Goal: Task Accomplishment & Management: Use online tool/utility

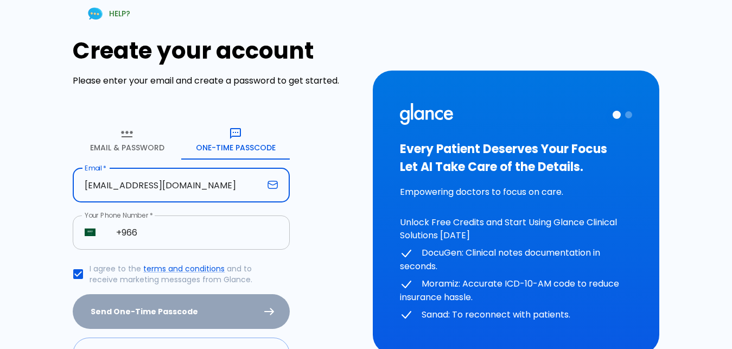
type input "[EMAIL_ADDRESS][DOMAIN_NAME]"
click at [161, 238] on input "+966" at bounding box center [197, 232] width 186 height 34
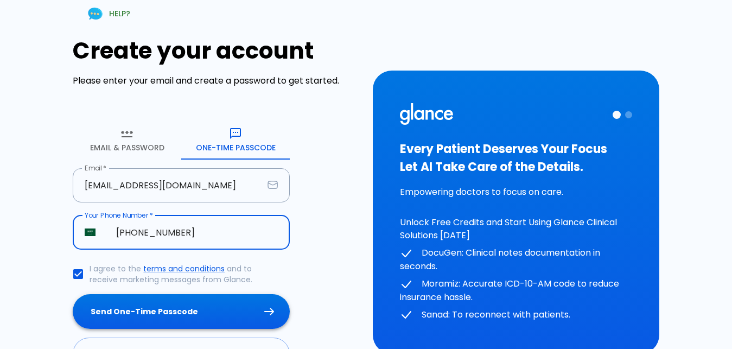
type input "+966 54 484 5894"
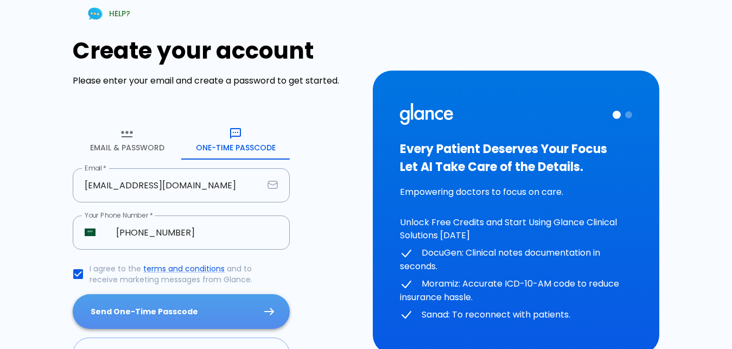
click at [197, 316] on button "Send One-Time Passcode" at bounding box center [181, 311] width 217 height 35
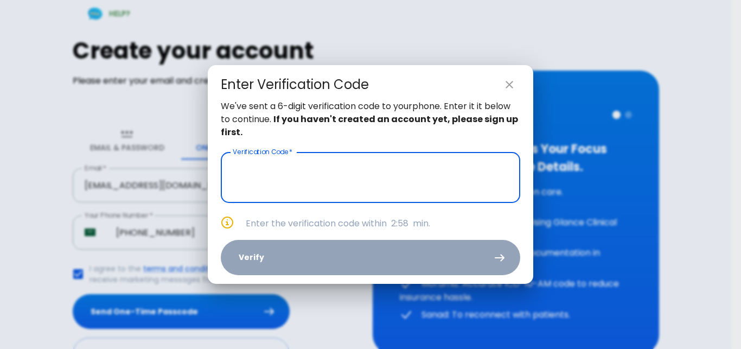
click at [286, 169] on input "text" at bounding box center [370, 177] width 299 height 51
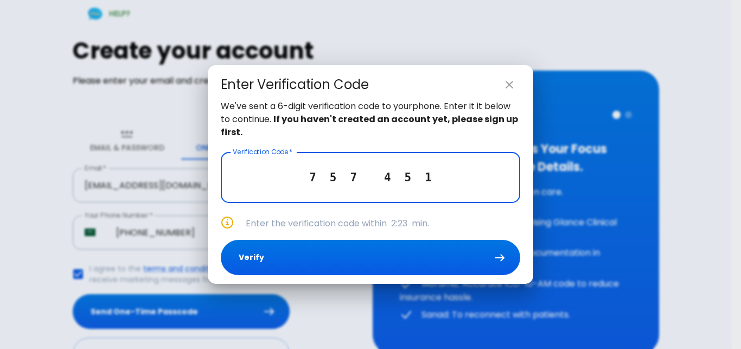
type input "7 5 7 4 5 1"
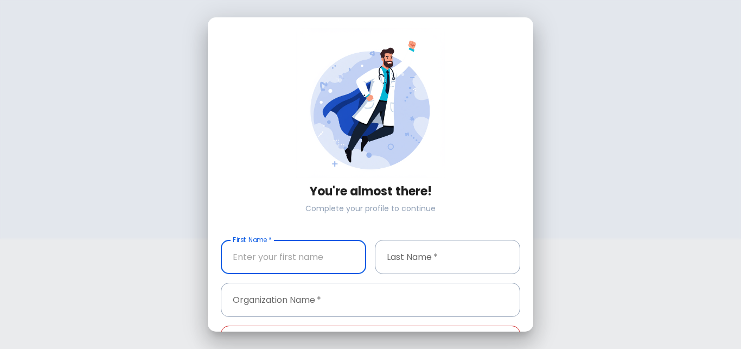
type input "+966 54 484 5894"
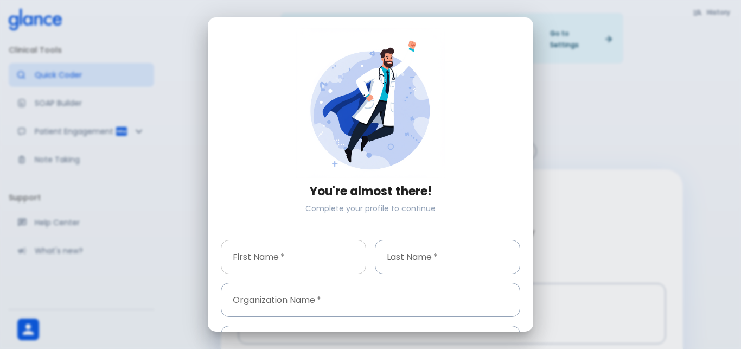
click at [340, 262] on input "text" at bounding box center [293, 257] width 145 height 34
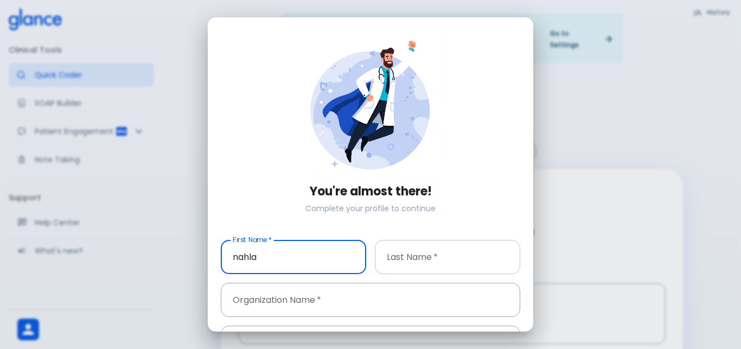
type input "nahla"
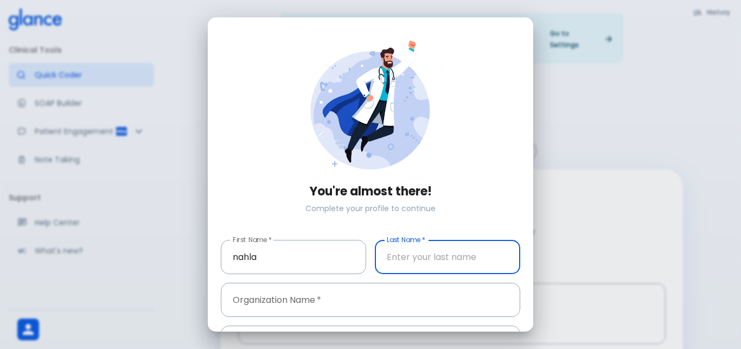
click at [454, 244] on input "text" at bounding box center [447, 257] width 145 height 34
type input "elsherbiny"
click at [374, 290] on input "text" at bounding box center [370, 300] width 299 height 34
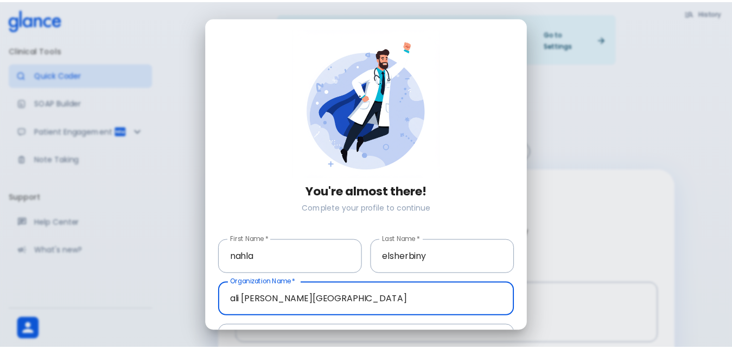
scroll to position [69, 0]
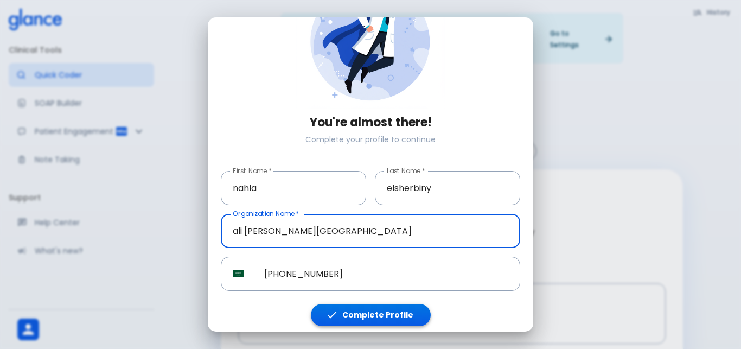
type input "ali [PERSON_NAME][GEOGRAPHIC_DATA]"
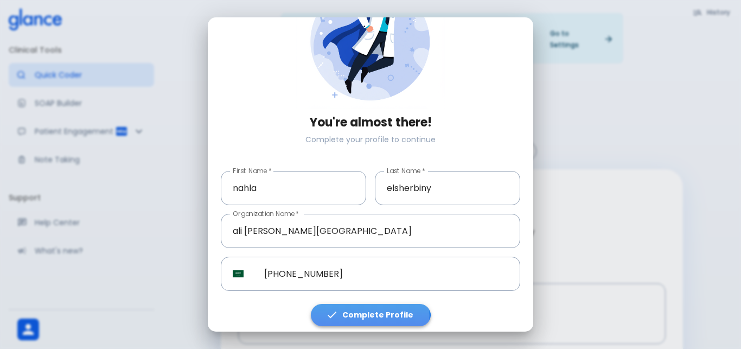
click at [368, 310] on button "Complete Profile" at bounding box center [371, 315] width 120 height 22
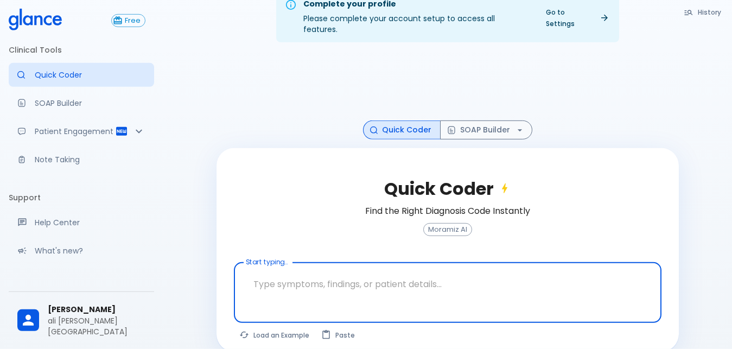
scroll to position [26, 0]
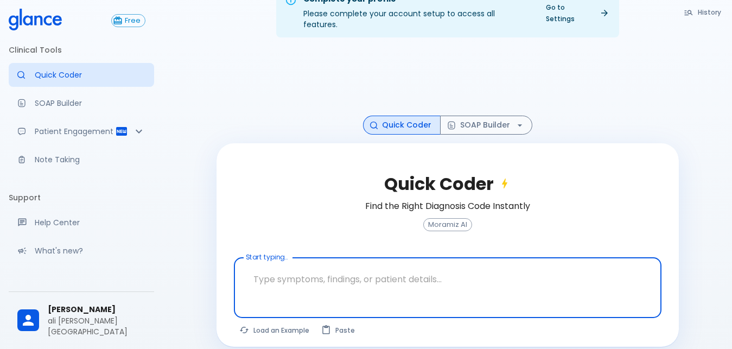
click at [305, 262] on textarea at bounding box center [447, 279] width 412 height 34
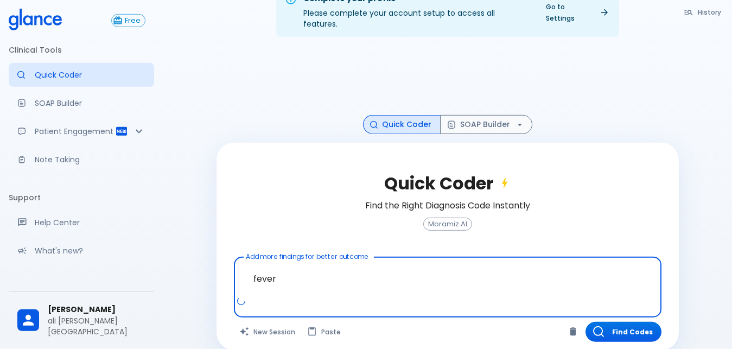
scroll to position [30, 0]
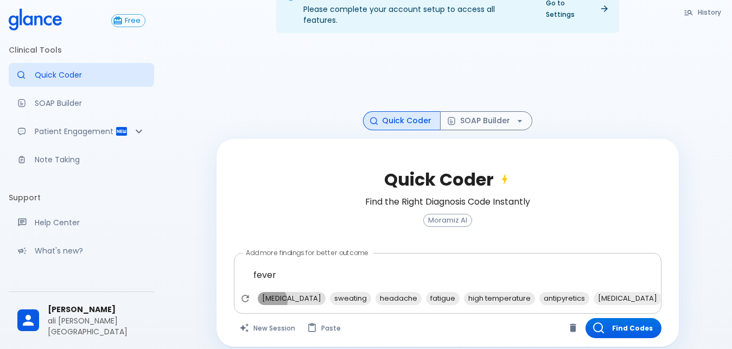
click at [269, 292] on span "chills" at bounding box center [292, 298] width 68 height 12
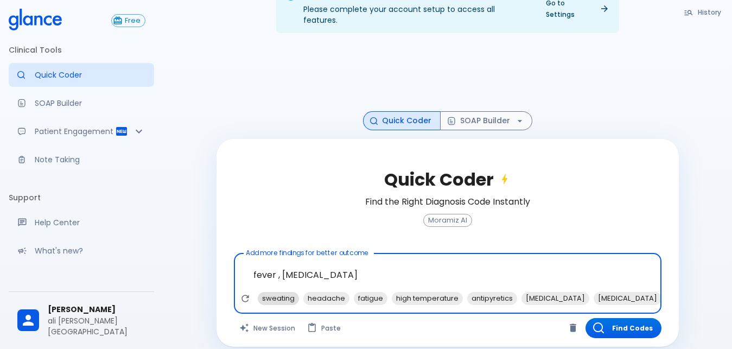
click at [284, 292] on span "sweating" at bounding box center [278, 298] width 41 height 12
click at [365, 292] on span "high temperature" at bounding box center [381, 298] width 71 height 12
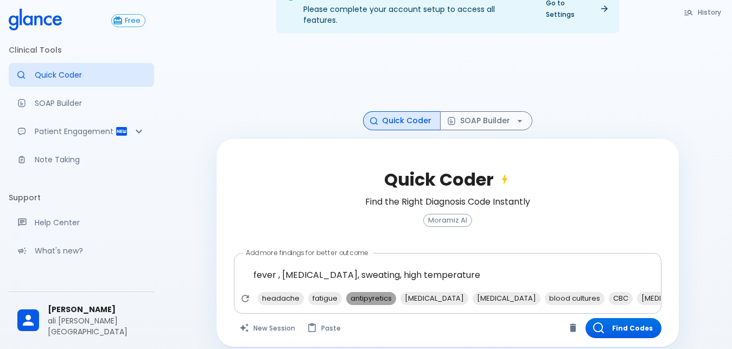
click at [373, 292] on span "antipyretics" at bounding box center [371, 298] width 50 height 12
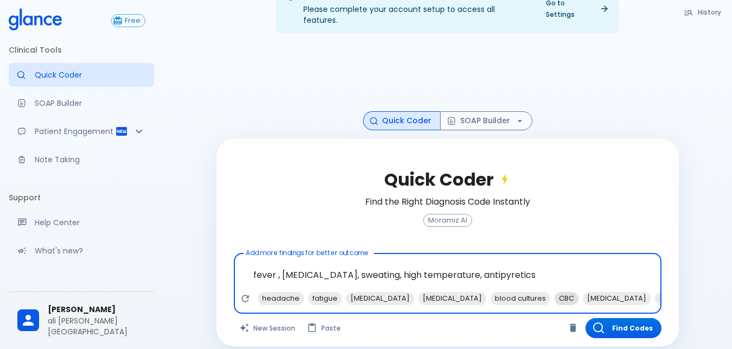
click at [554, 292] on span "CBC" at bounding box center [566, 298] width 24 height 12
click at [493, 292] on span "blood cultures" at bounding box center [520, 298] width 60 height 12
type textarea "fever , chills, sweating, high temperature, antipyretics, CBC, blood cultures"
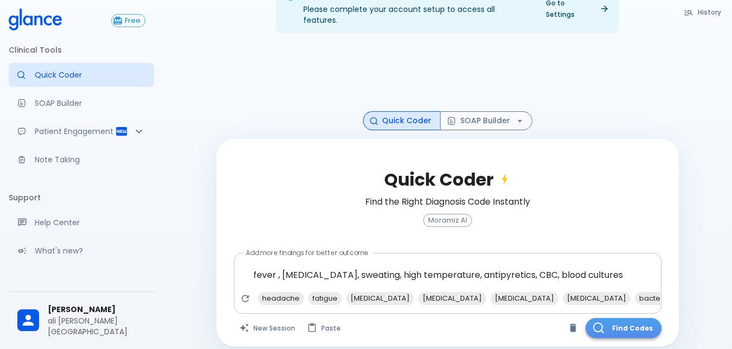
click at [610, 325] on button "Find Codes" at bounding box center [623, 328] width 76 height 20
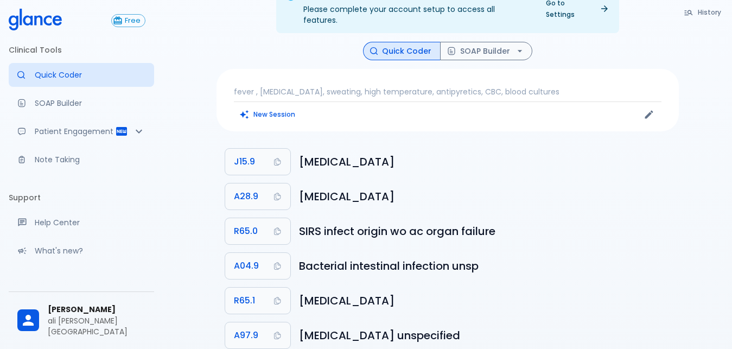
scroll to position [141, 0]
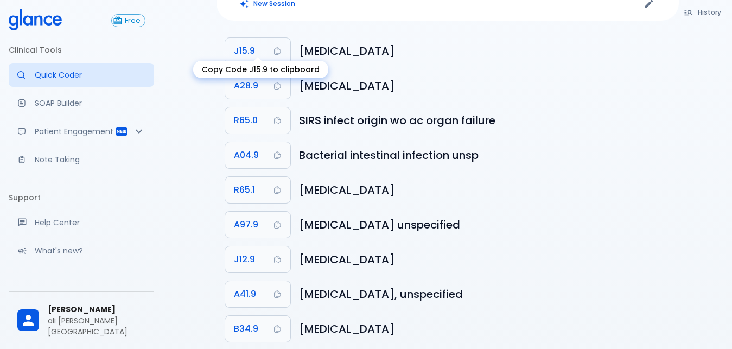
click at [256, 48] on button "J15.9" at bounding box center [257, 51] width 65 height 26
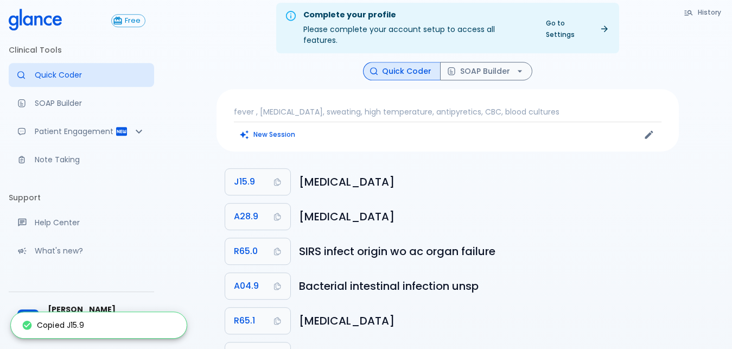
scroll to position [0, 0]
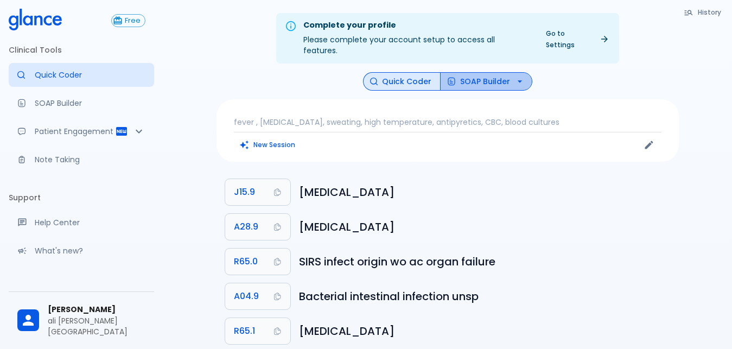
click at [502, 75] on button "SOAP Builder" at bounding box center [486, 81] width 92 height 19
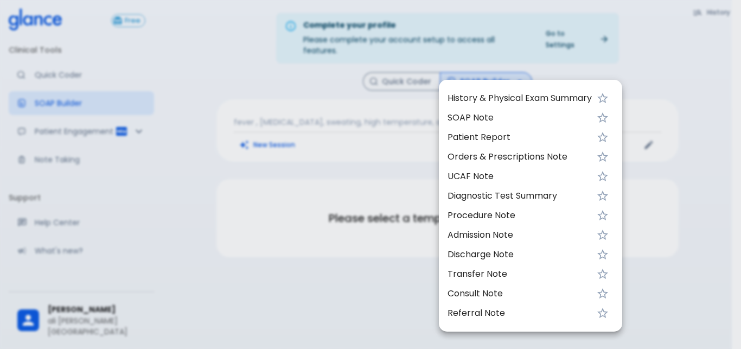
click at [476, 176] on span "UCAF Note" at bounding box center [520, 176] width 144 height 13
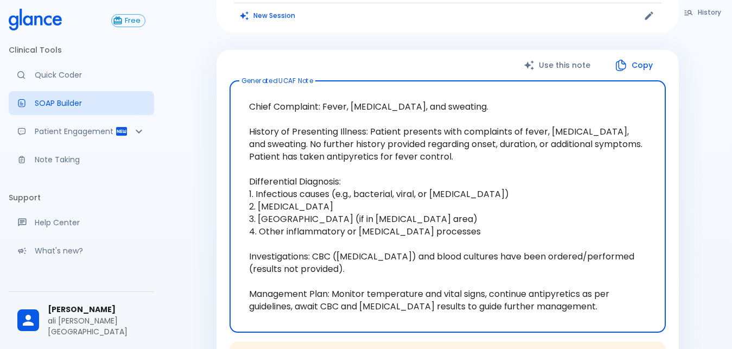
scroll to position [82, 0]
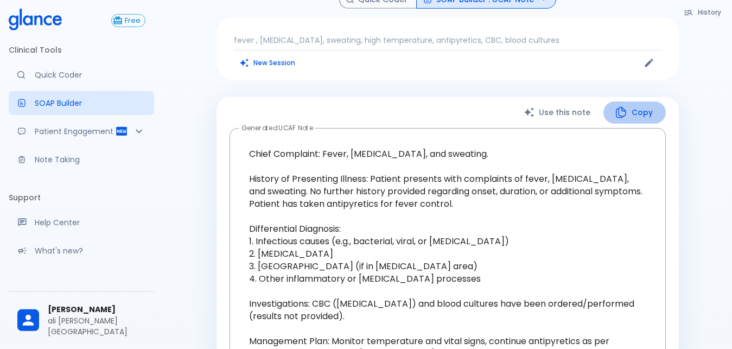
click at [648, 101] on button "Copy" at bounding box center [634, 112] width 62 height 22
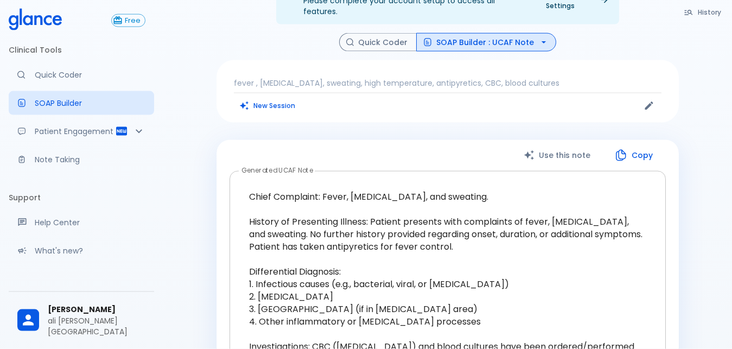
scroll to position [0, 0]
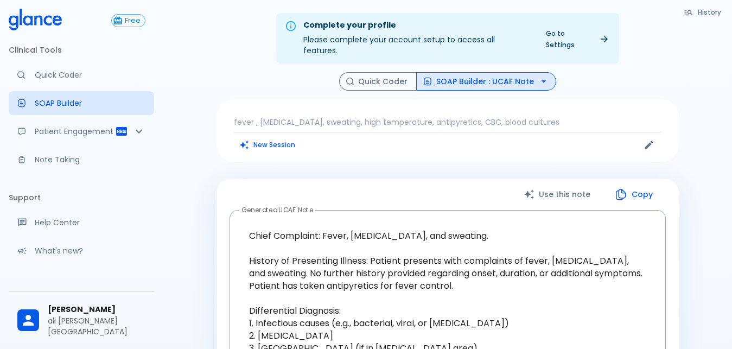
click at [380, 72] on button "Quick Coder" at bounding box center [378, 81] width 78 height 19
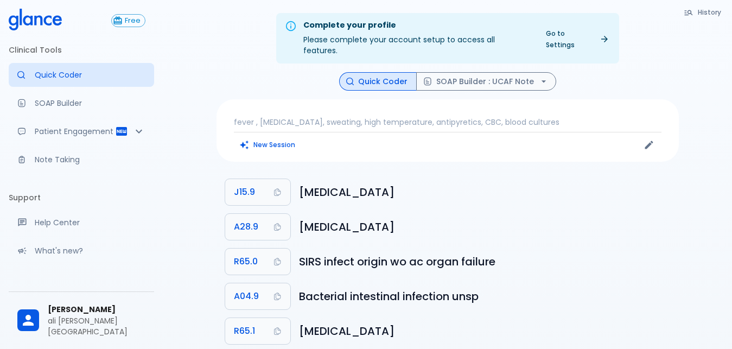
click at [267, 137] on button "New Session" at bounding box center [268, 145] width 68 height 16
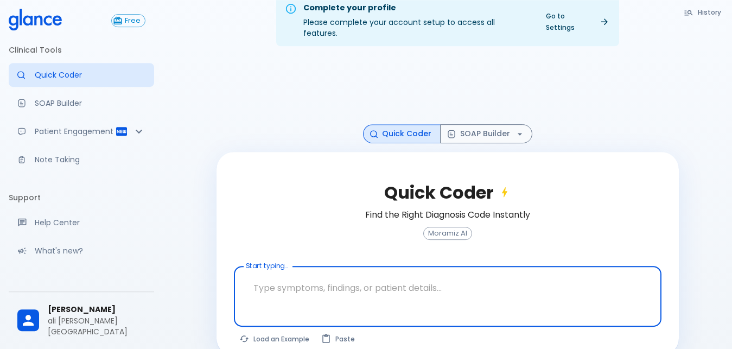
scroll to position [26, 0]
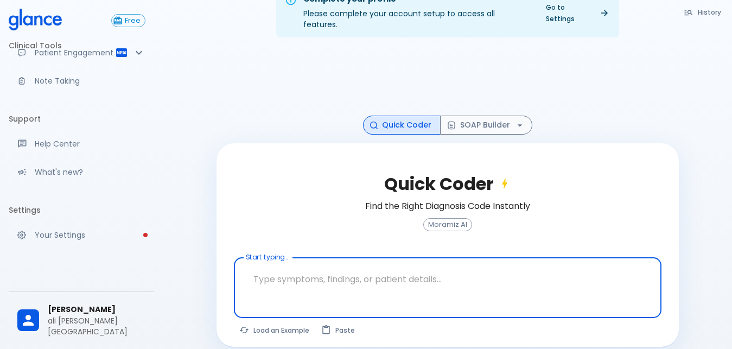
scroll to position [90, 0]
click at [98, 315] on span "[PERSON_NAME]" at bounding box center [97, 309] width 98 height 11
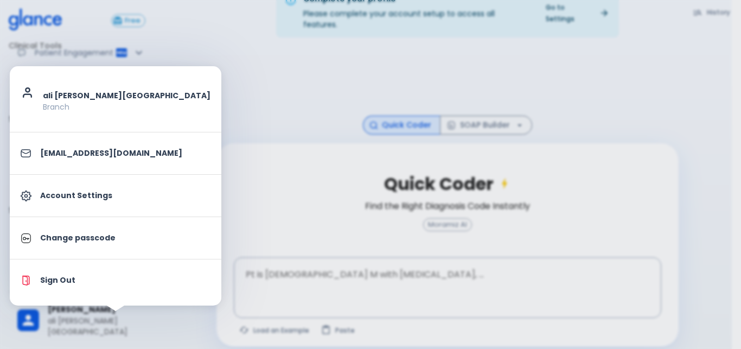
click at [206, 191] on div at bounding box center [370, 174] width 741 height 349
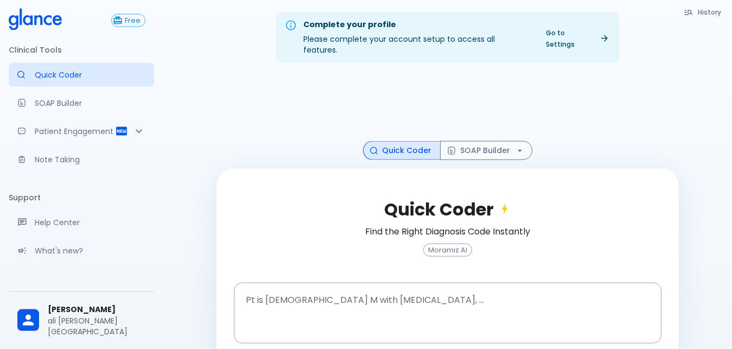
scroll to position [26, 0]
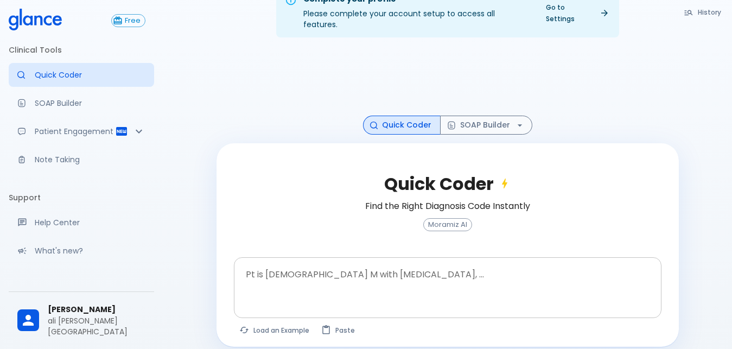
click at [380, 280] on textarea at bounding box center [447, 279] width 412 height 34
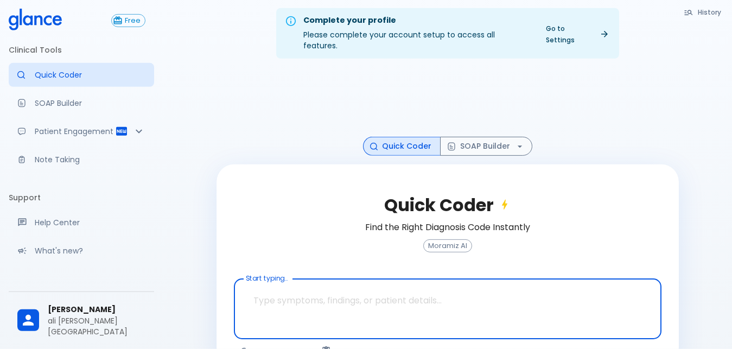
scroll to position [0, 0]
